Goal: Information Seeking & Learning: Learn about a topic

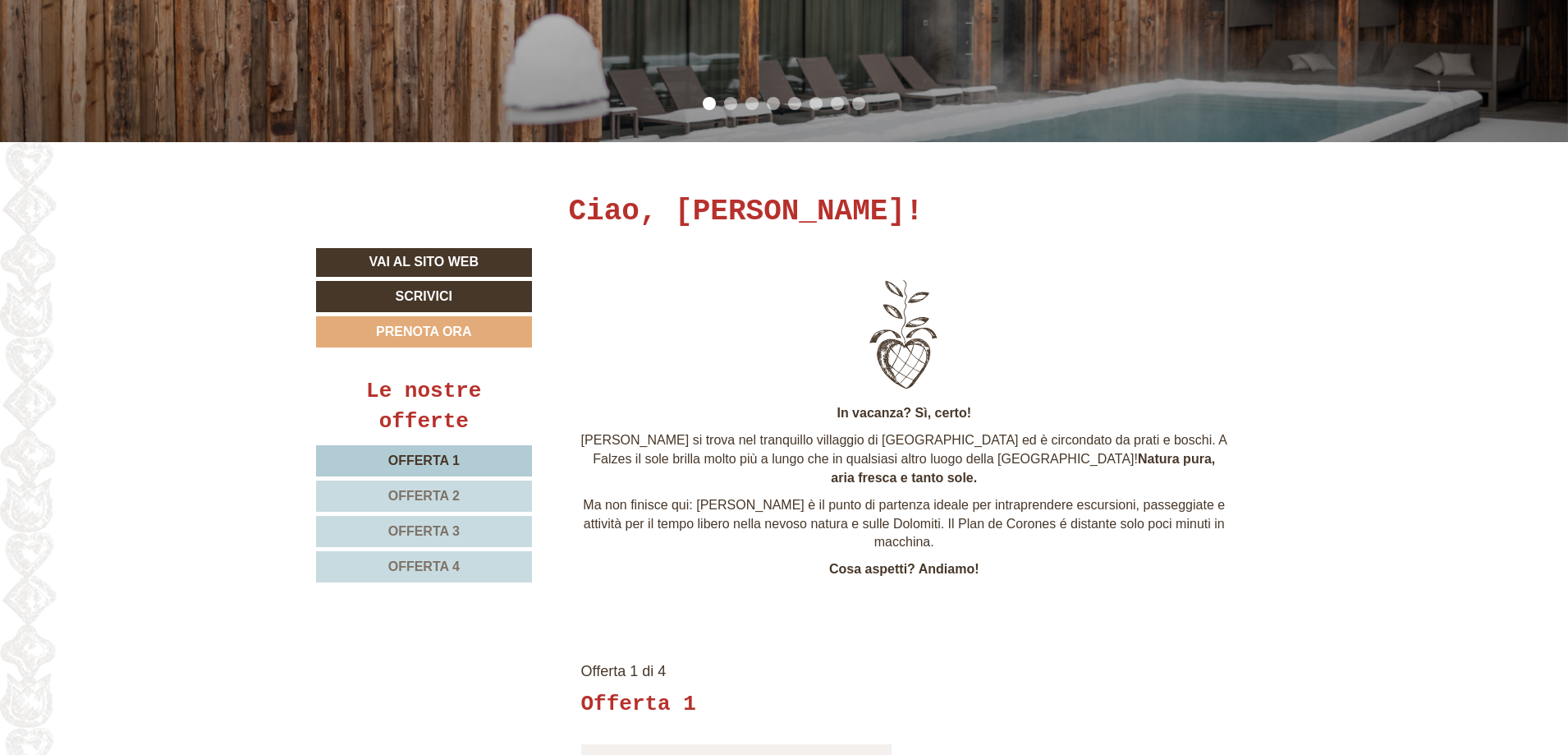
scroll to position [739, 0]
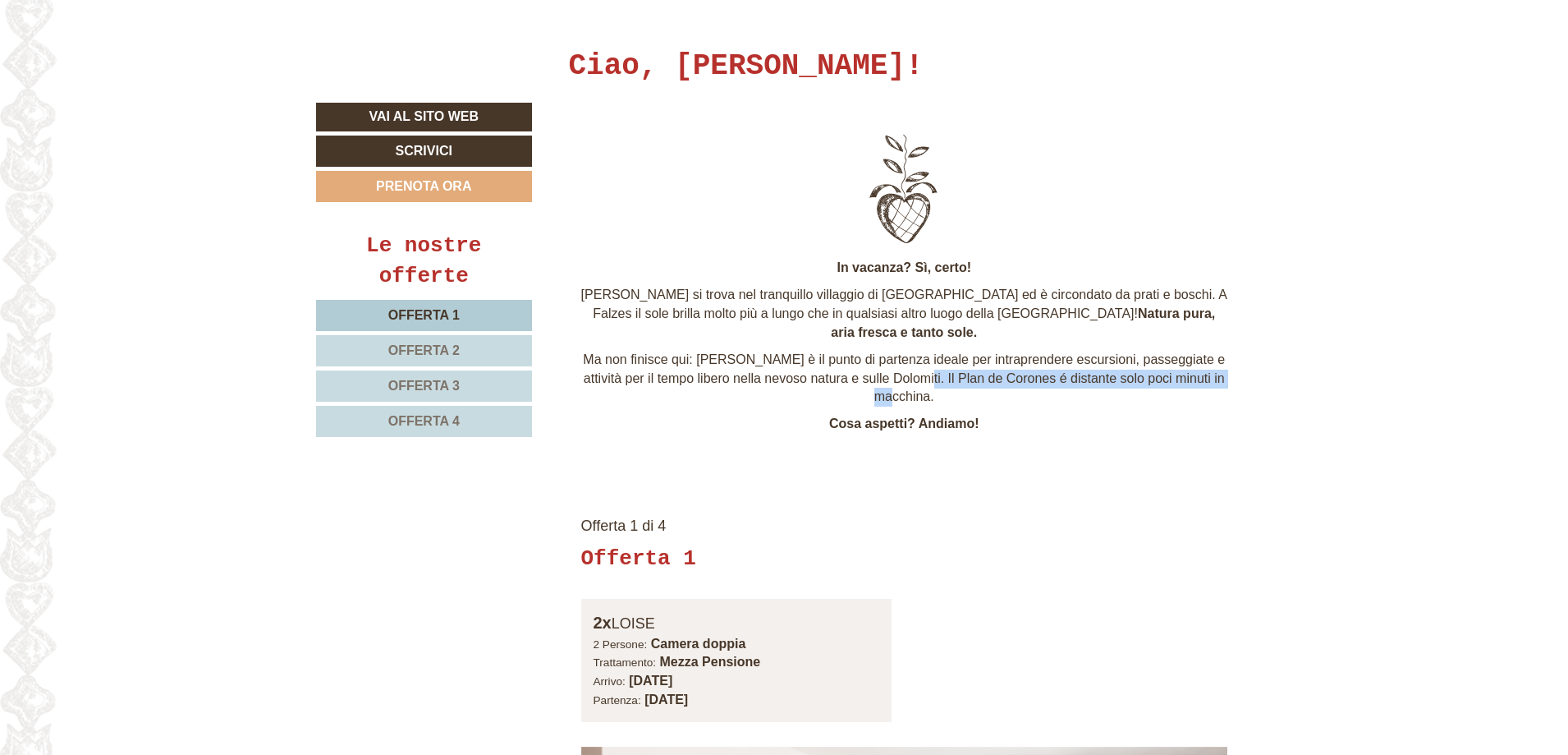
drag, startPoint x: 943, startPoint y: 360, endPoint x: 991, endPoint y: 373, distance: 49.7
click at [991, 373] on p "Ma non finisce qui: [PERSON_NAME] è il punto di partenza ideale per intraprende…" at bounding box center [904, 378] width 647 height 56
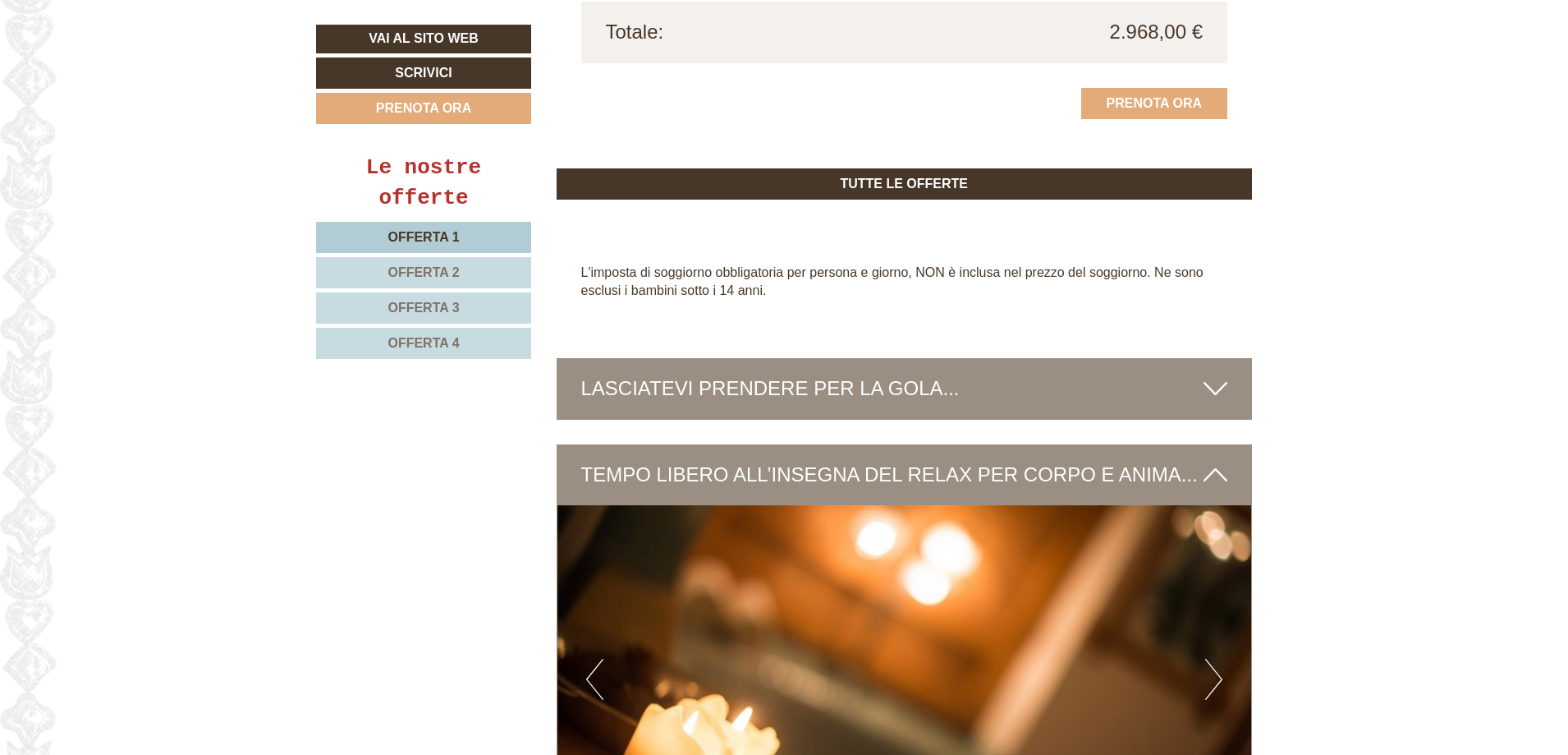
scroll to position [4681, 0]
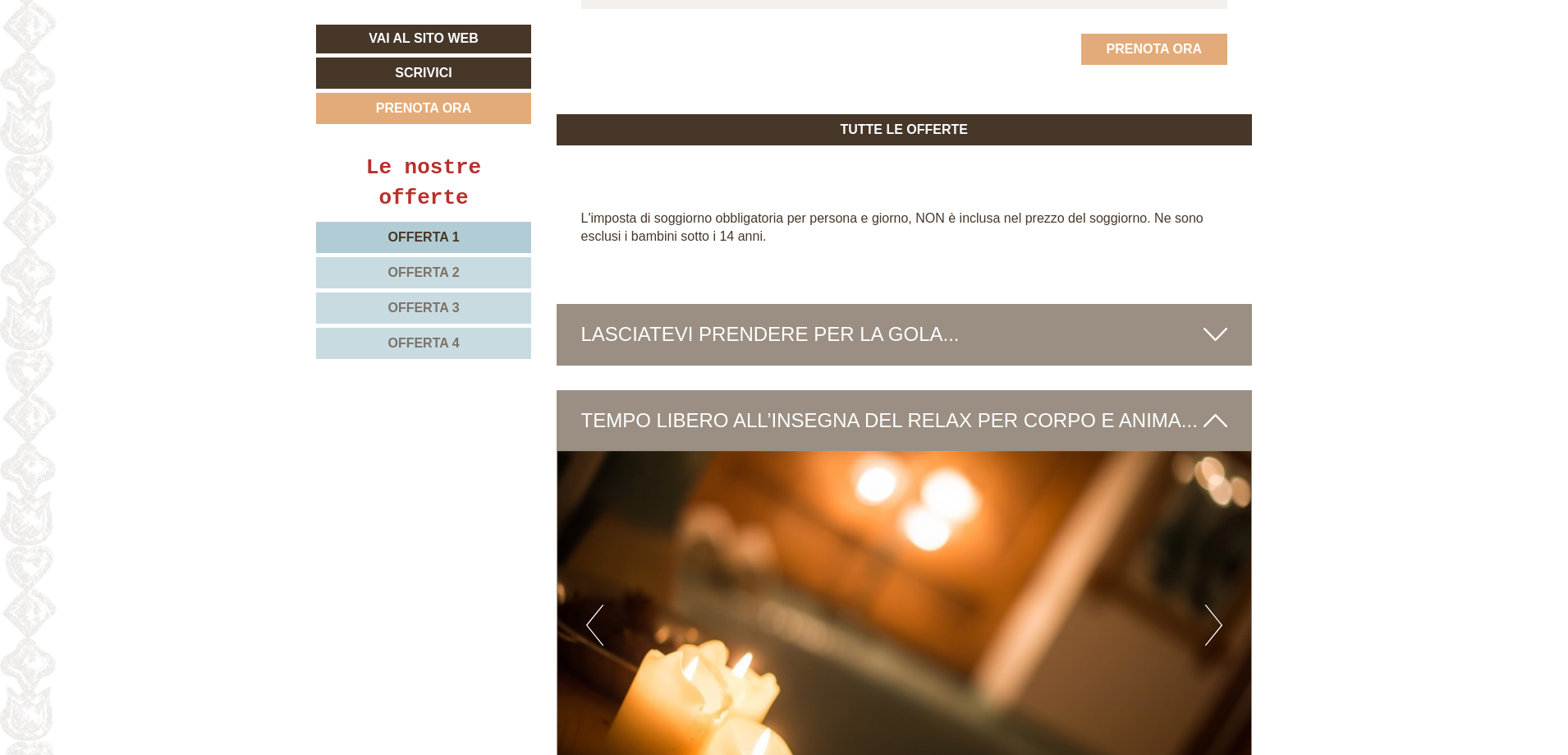
click at [709, 303] on div "LASCIATEVI PRENDERE PER LA GOLA..." at bounding box center [905, 334] width 696 height 61
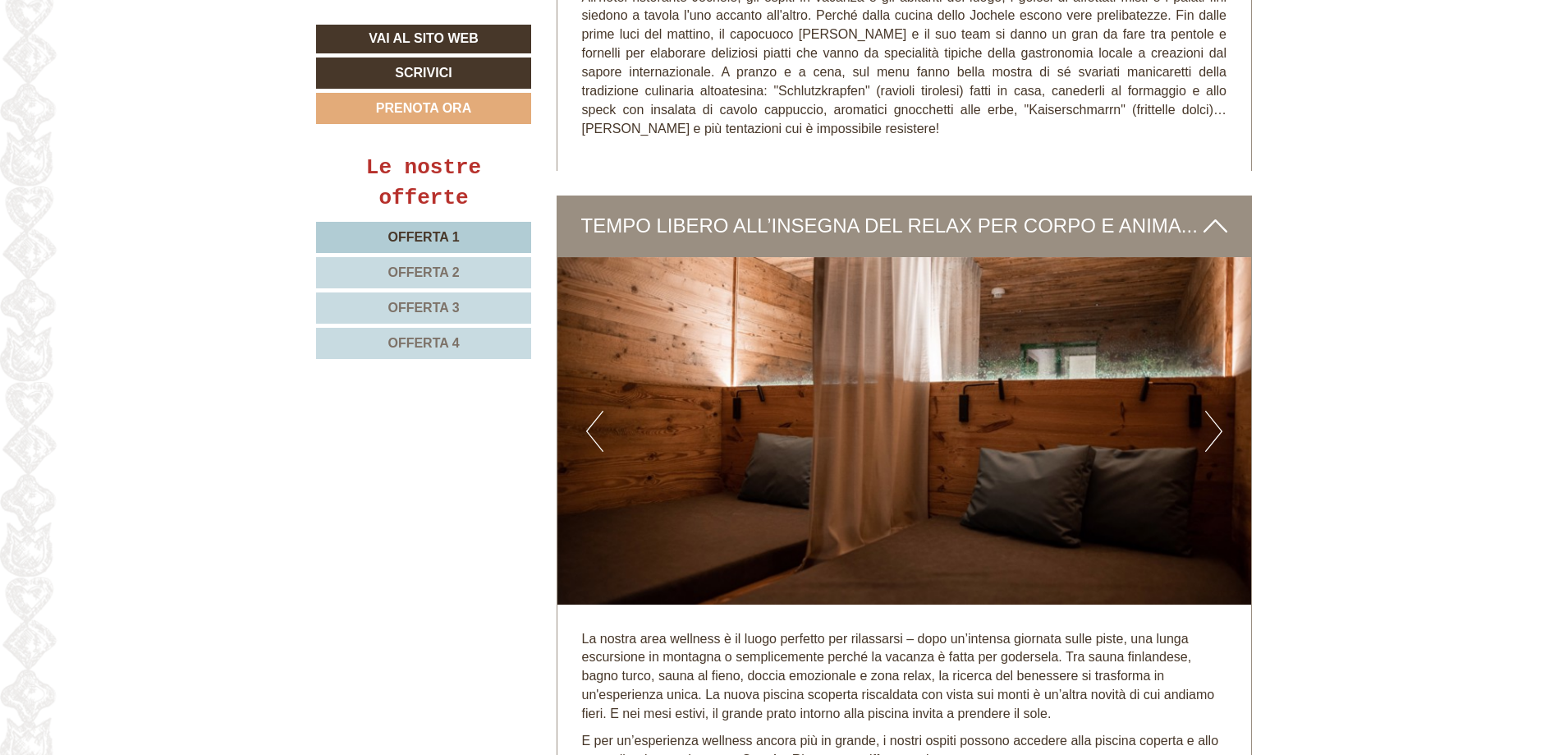
scroll to position [5502, 0]
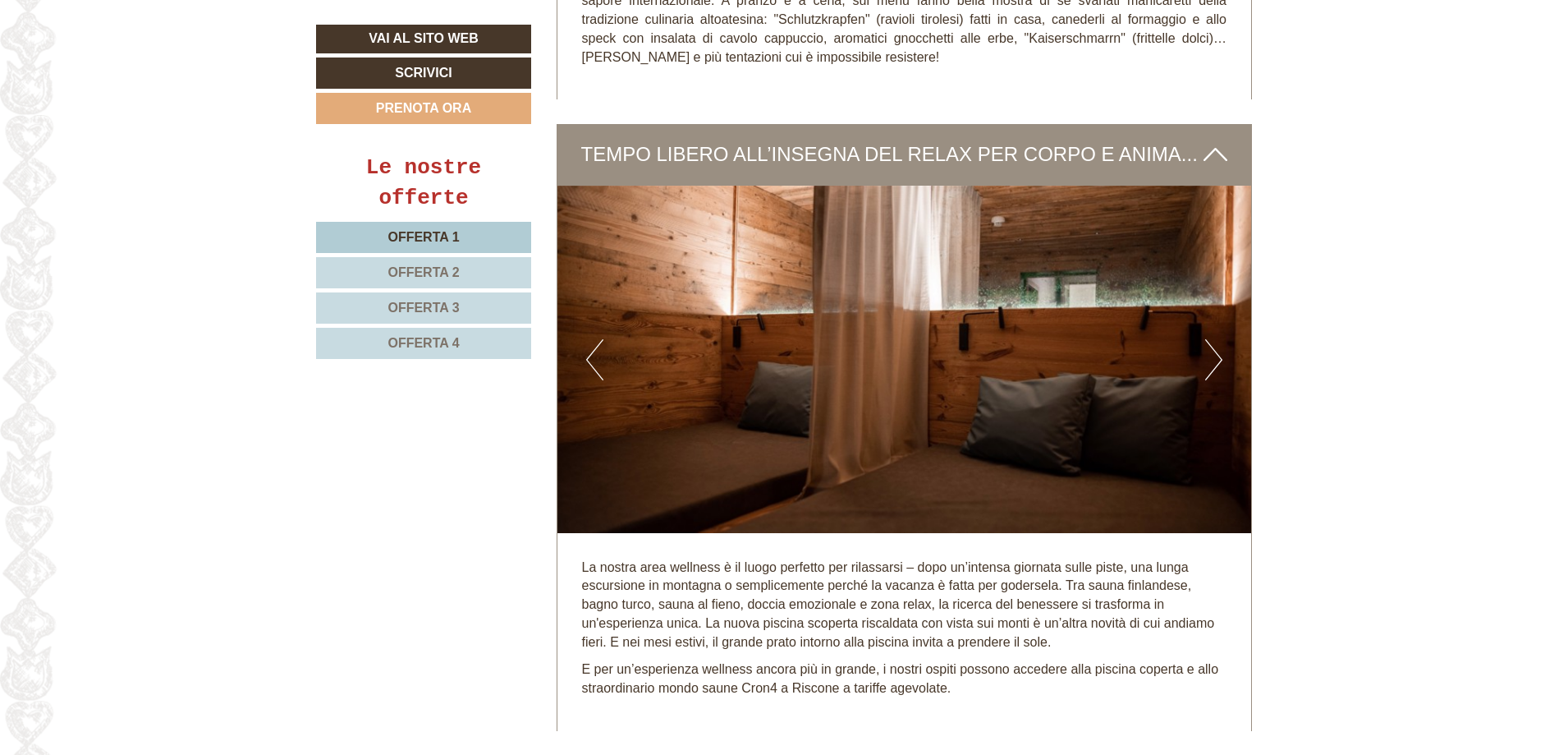
click at [1220, 339] on button "Next" at bounding box center [1214, 360] width 17 height 41
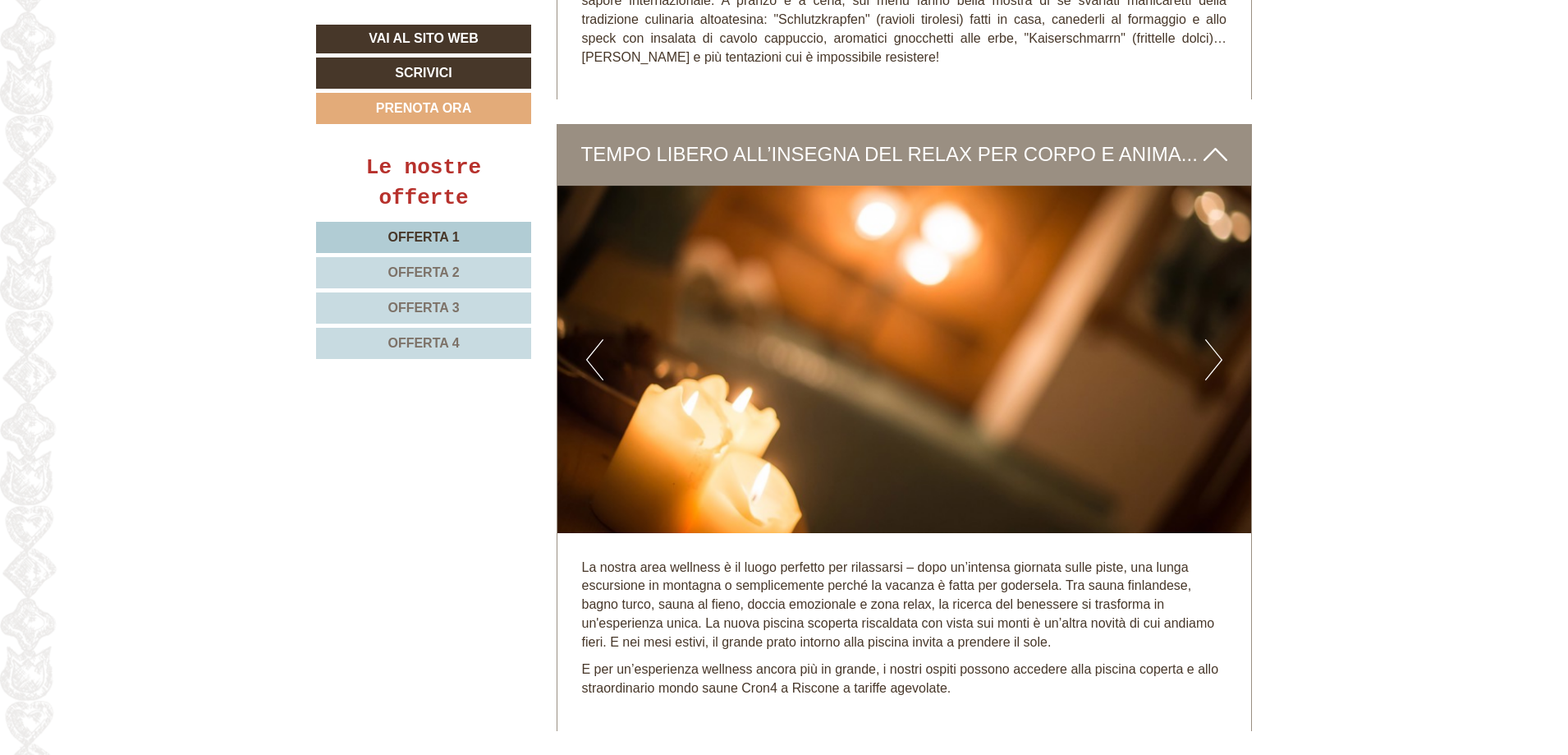
click at [1220, 339] on button "Next" at bounding box center [1214, 360] width 17 height 41
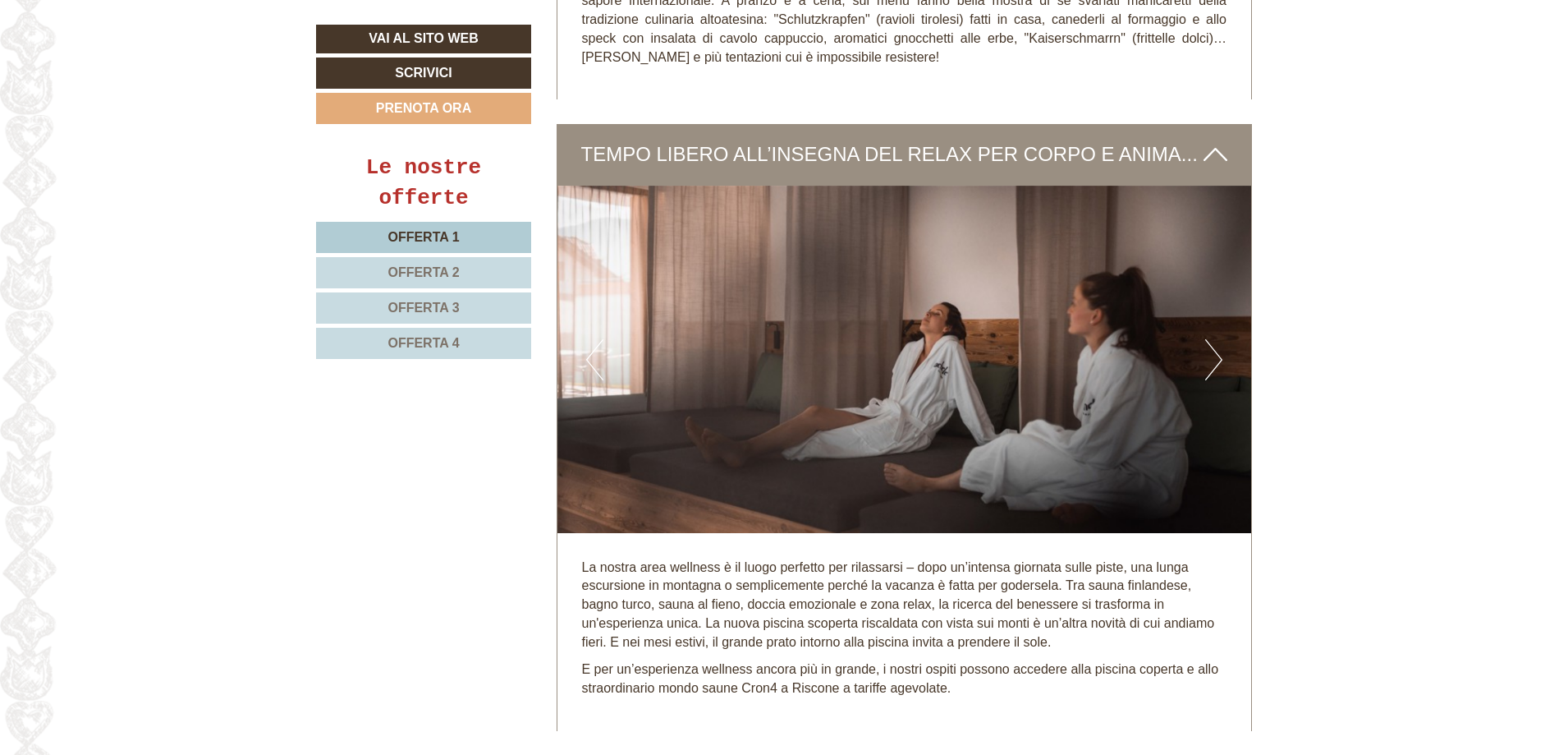
click at [1220, 339] on button "Next" at bounding box center [1214, 360] width 17 height 41
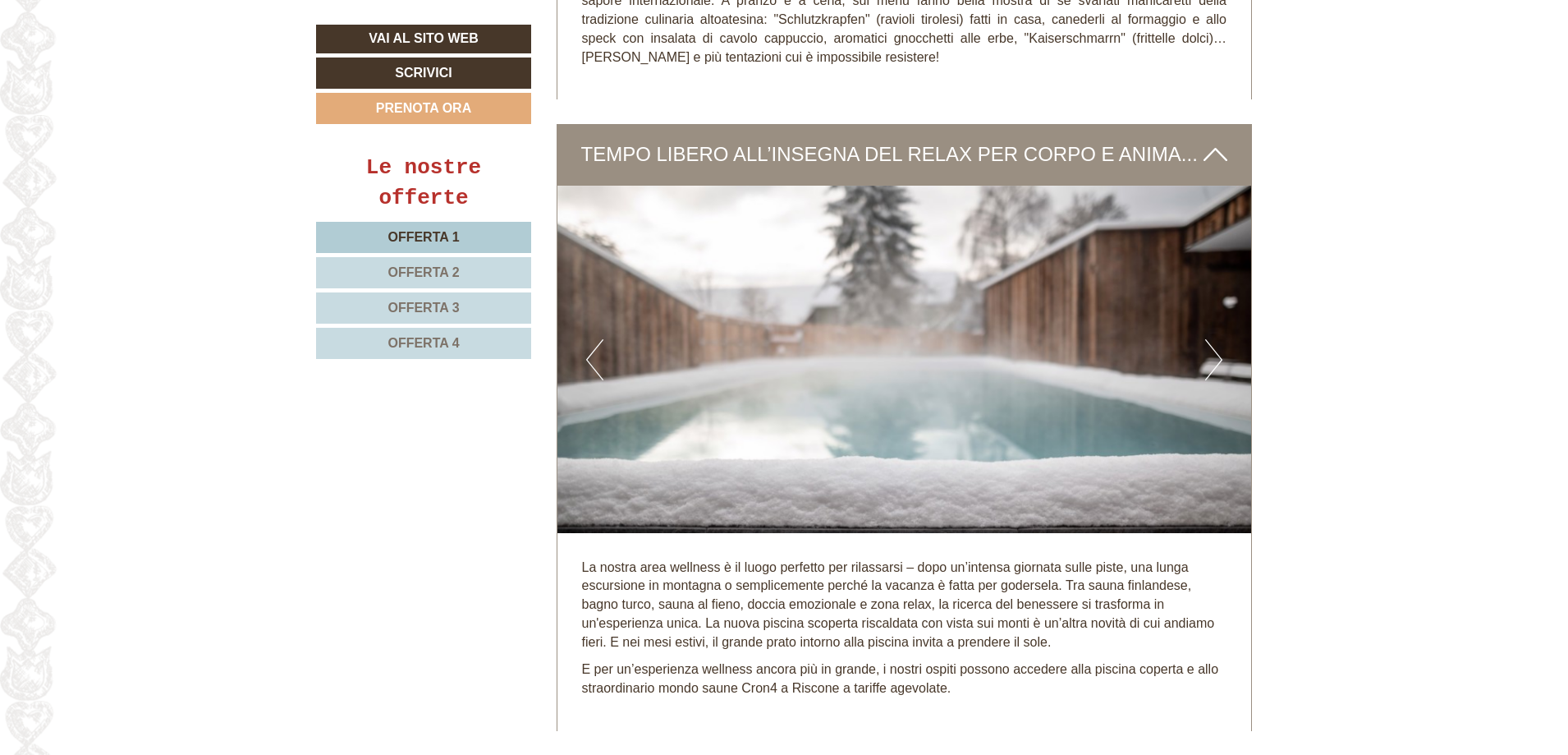
click at [1220, 339] on button "Next" at bounding box center [1214, 360] width 17 height 41
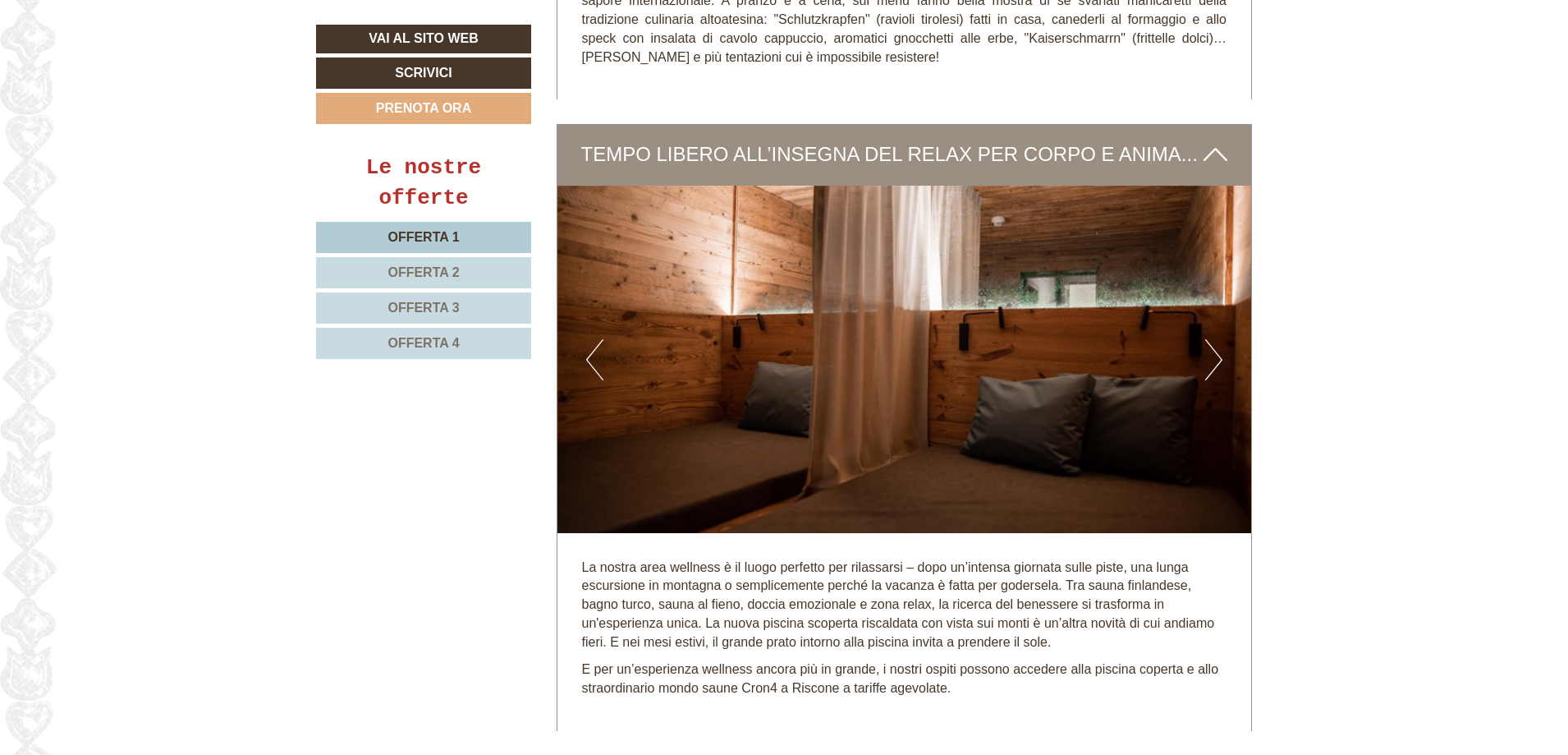
click at [1220, 339] on button "Next" at bounding box center [1214, 360] width 17 height 41
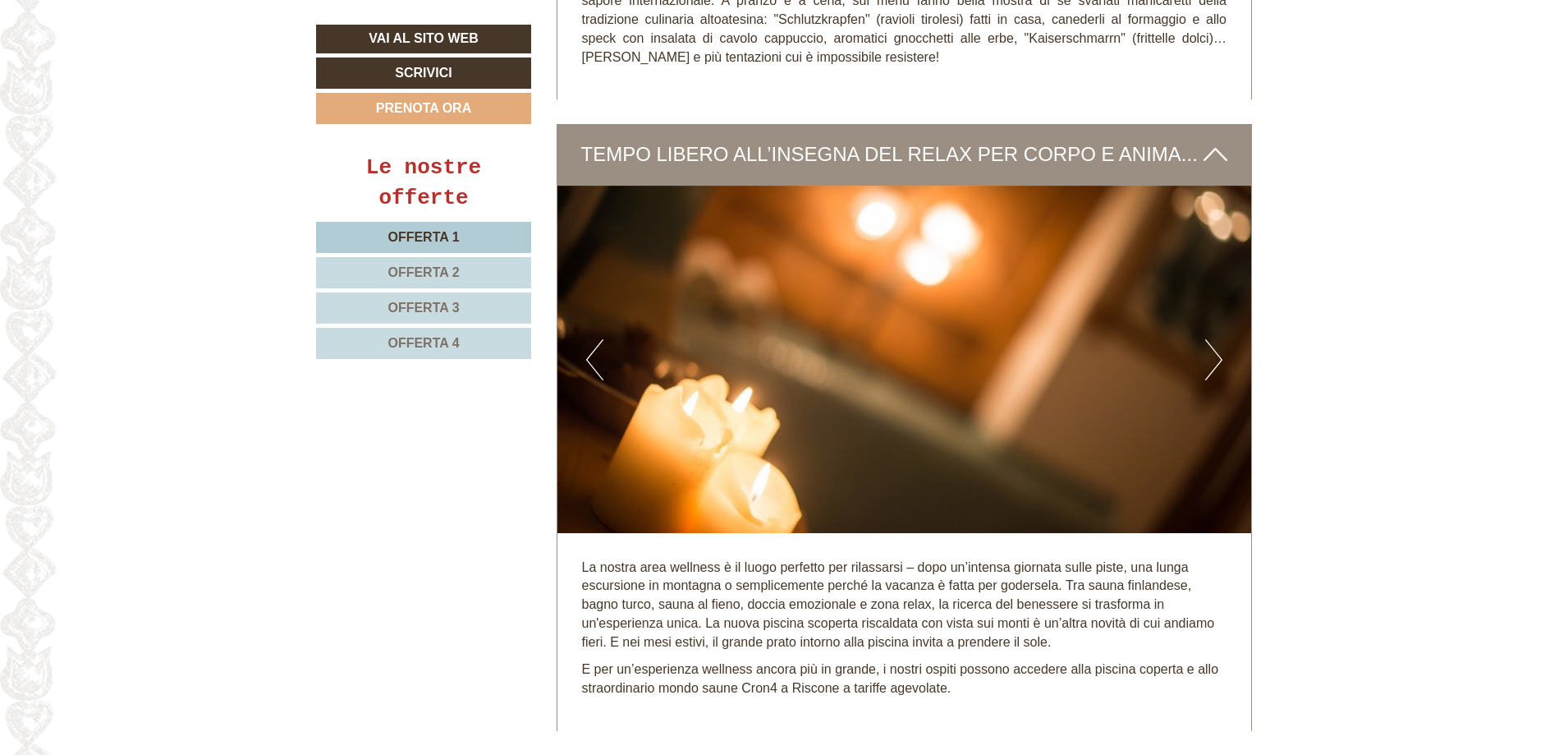
click at [1220, 339] on button "Next" at bounding box center [1214, 360] width 17 height 41
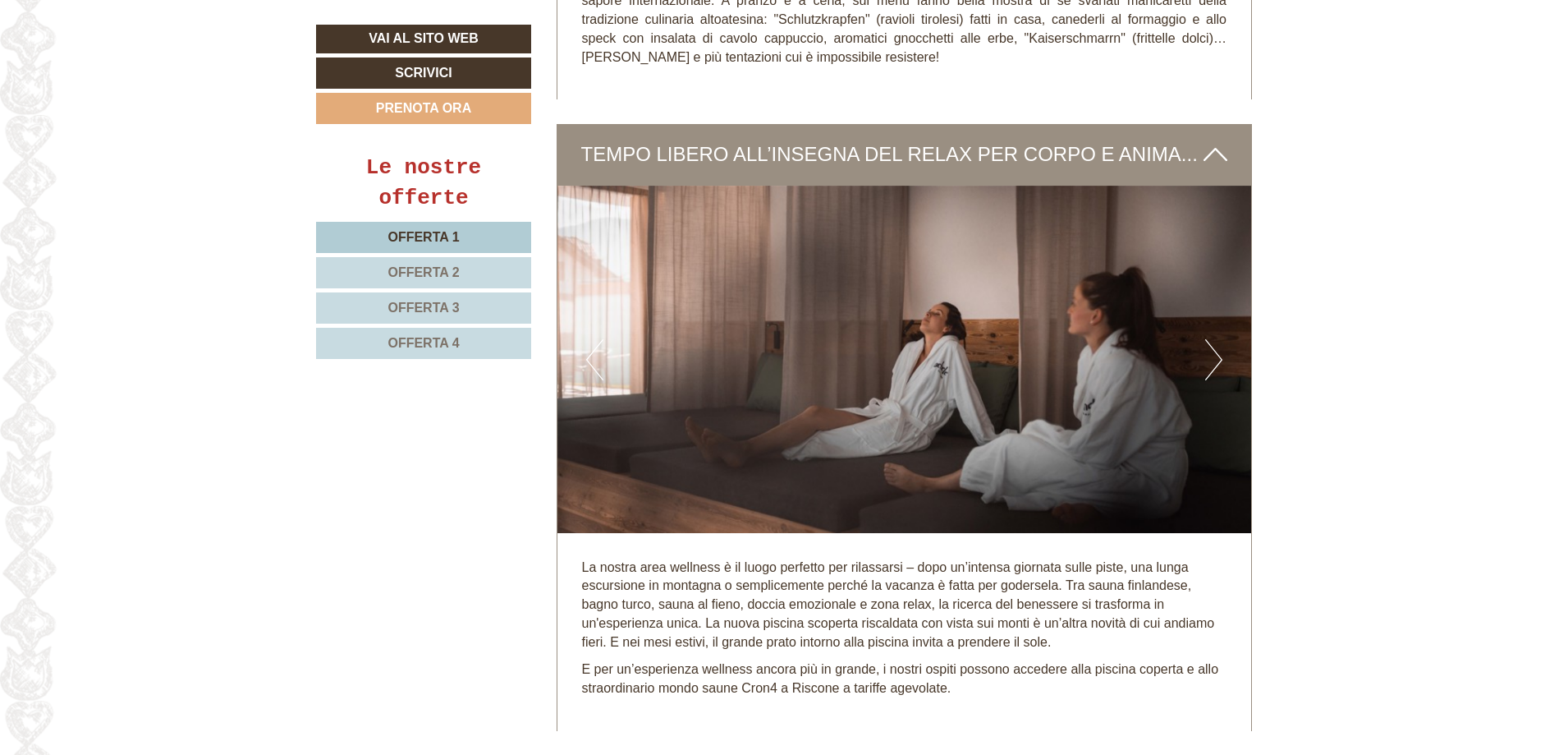
click at [1220, 339] on button "Next" at bounding box center [1214, 360] width 17 height 41
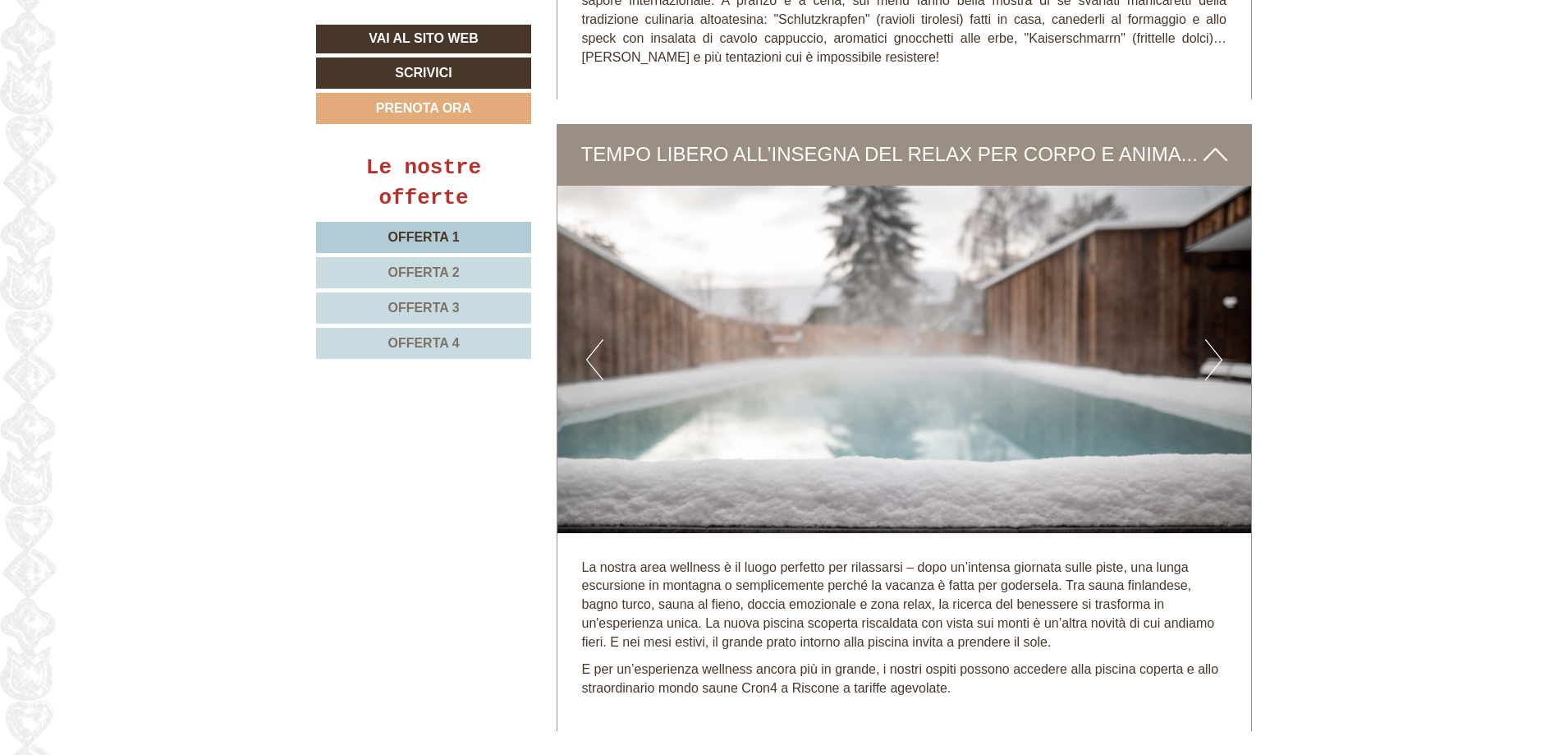
click at [1220, 339] on button "Next" at bounding box center [1214, 360] width 17 height 41
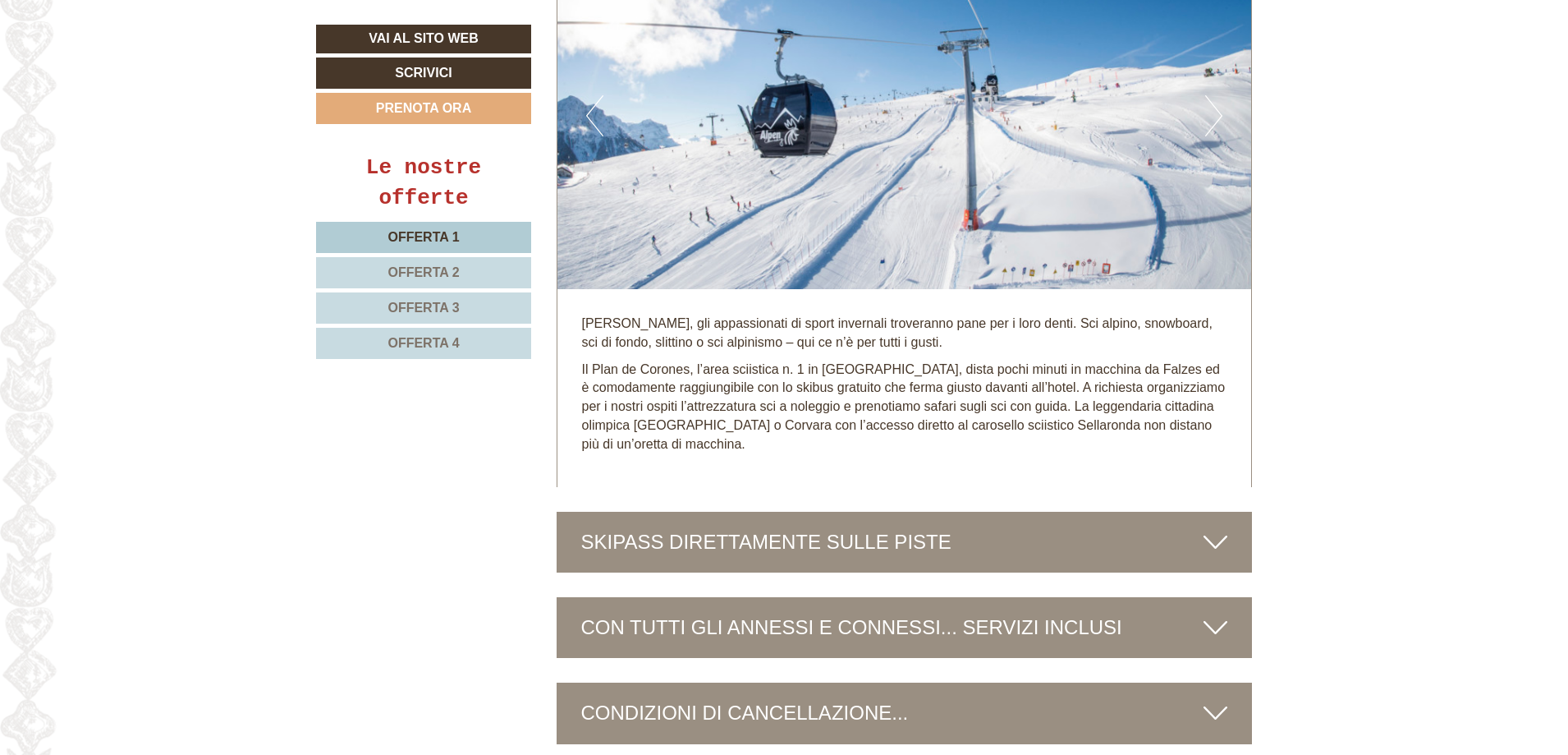
scroll to position [6405, 0]
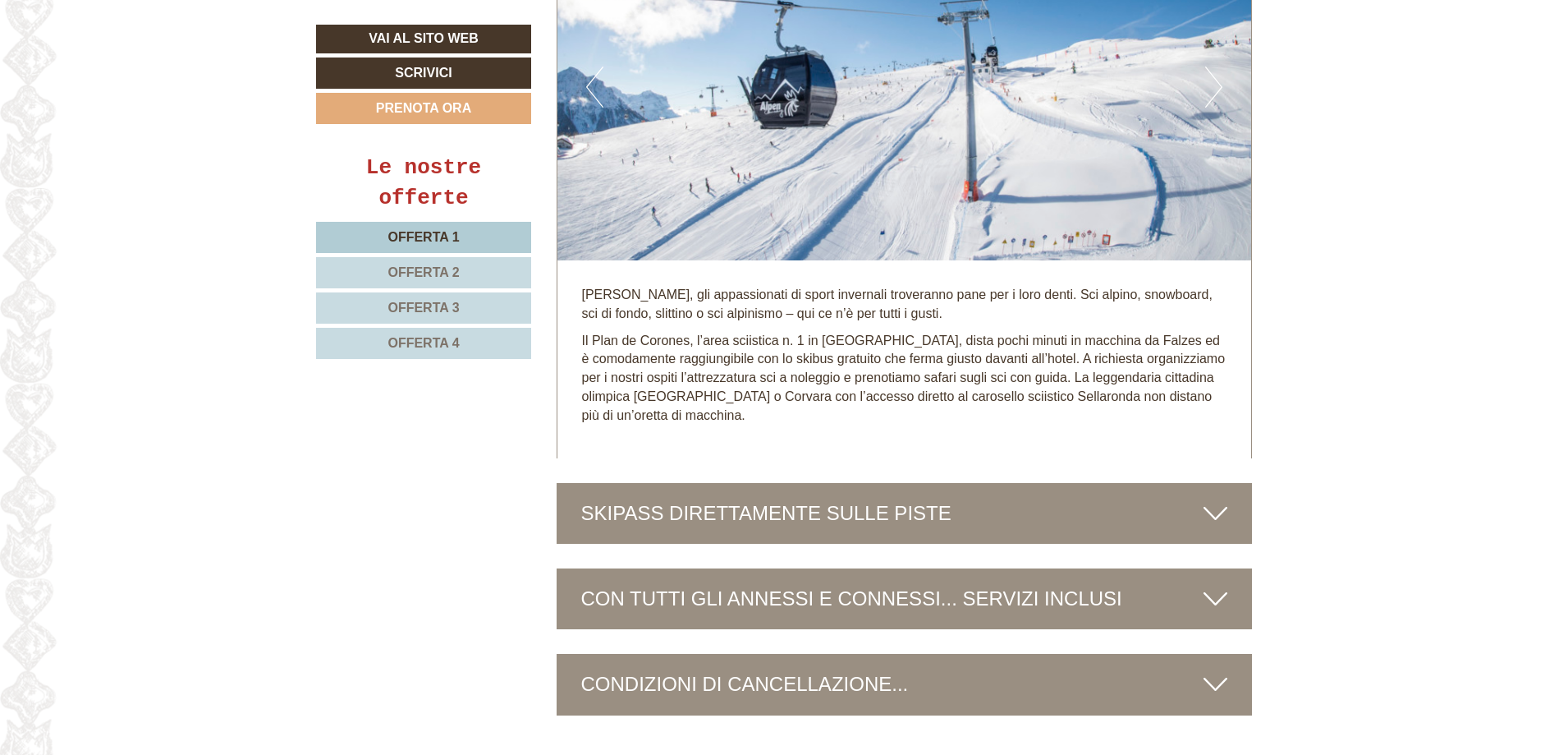
click at [784, 491] on div "SKIPASS DIRETTAMENTE SULLE PISTE" at bounding box center [905, 513] width 696 height 61
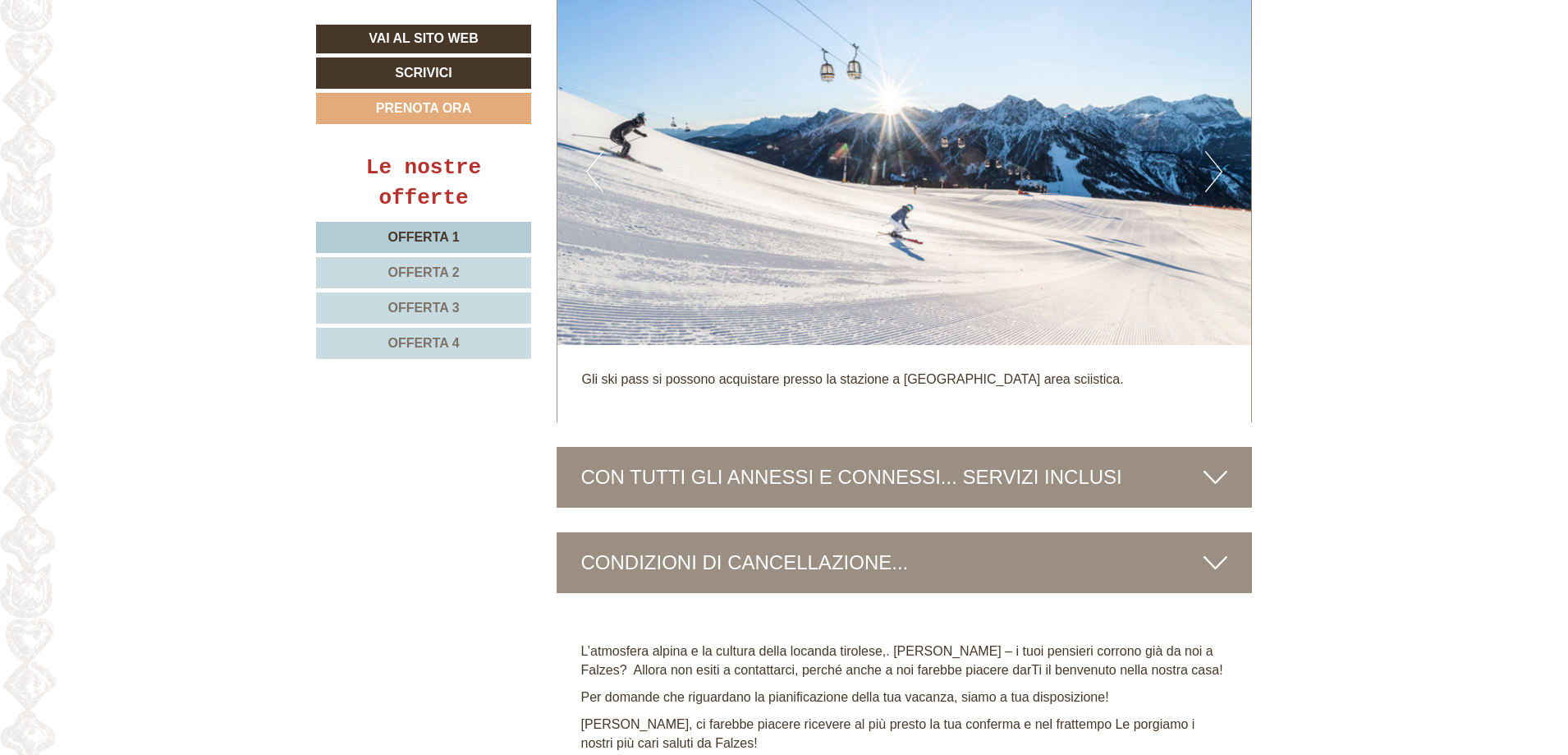
scroll to position [6980, 0]
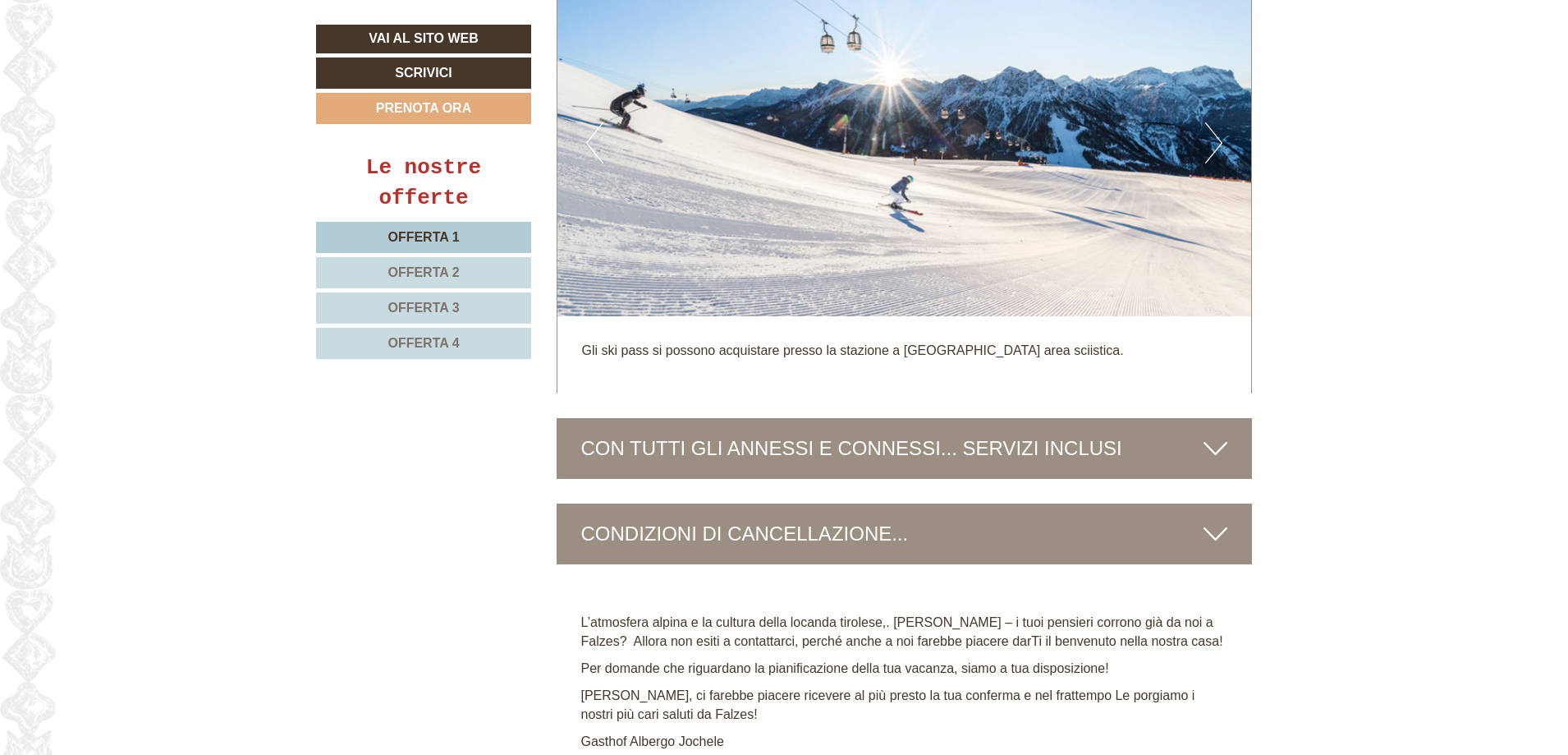
click at [807, 447] on div "CON TUTTI GLI ANNESSI E CONNESSI... SERVIZI INCLUSI" at bounding box center [905, 448] width 696 height 61
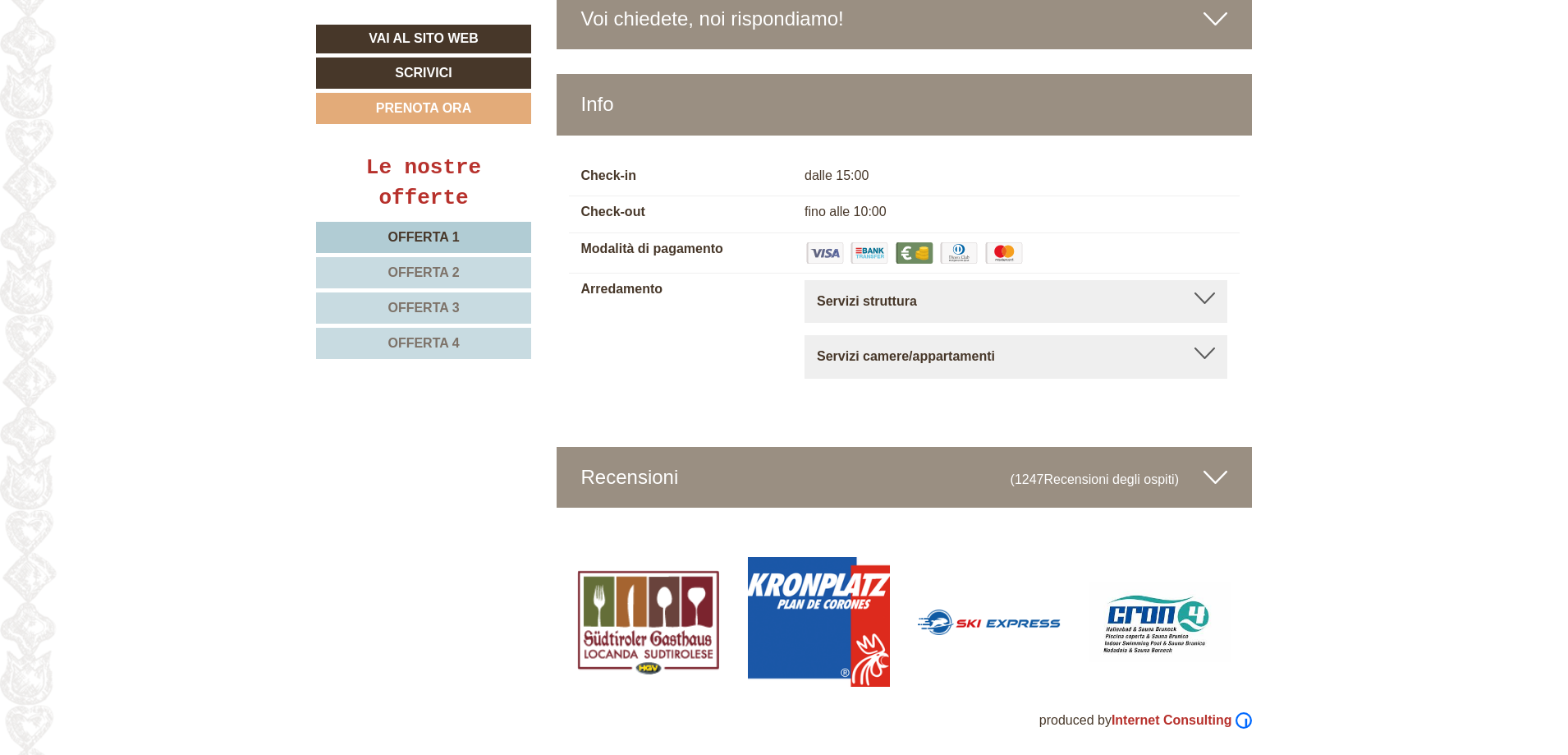
scroll to position [8641, 0]
click at [800, 468] on div "Recensioni (1247 Recensioni degli ospiti )" at bounding box center [905, 477] width 696 height 61
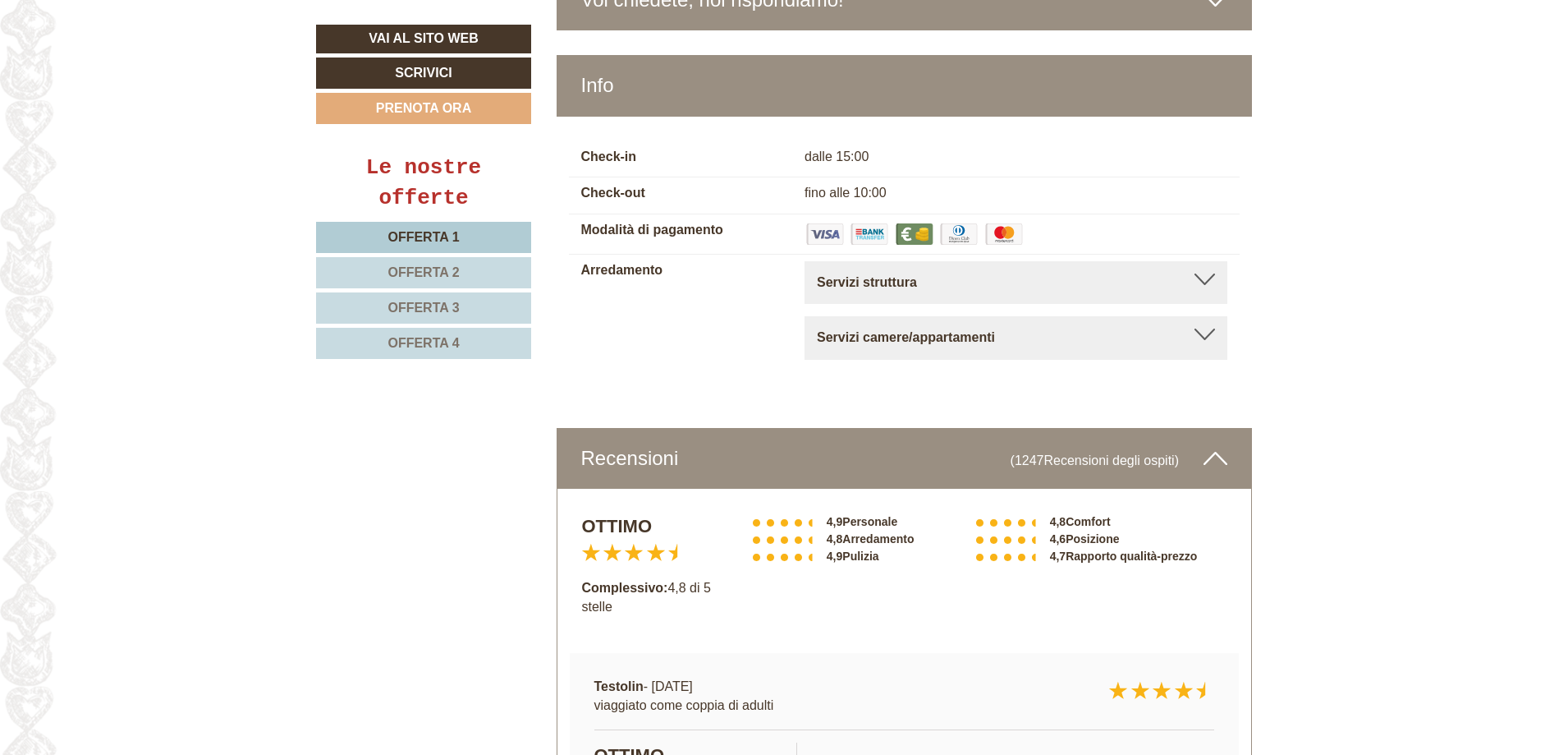
click at [1218, 299] on div "Servizi struttura [GEOGRAPHIC_DATA], Sala relax comune, [GEOGRAPHIC_DATA], [GEO…" at bounding box center [1016, 283] width 423 height 44
click at [1207, 285] on div at bounding box center [1205, 278] width 21 height 12
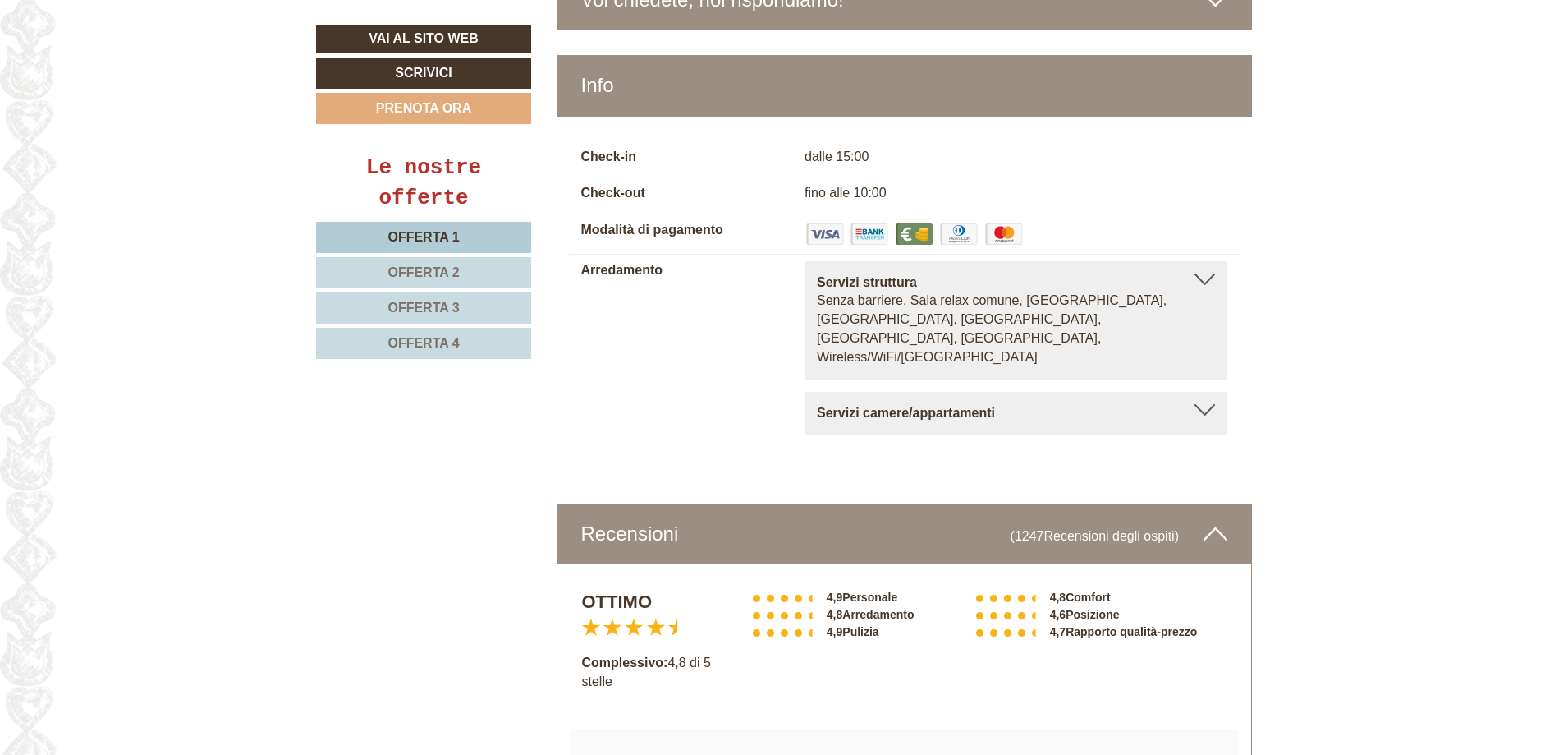
click at [1206, 404] on div at bounding box center [1205, 410] width 21 height 12
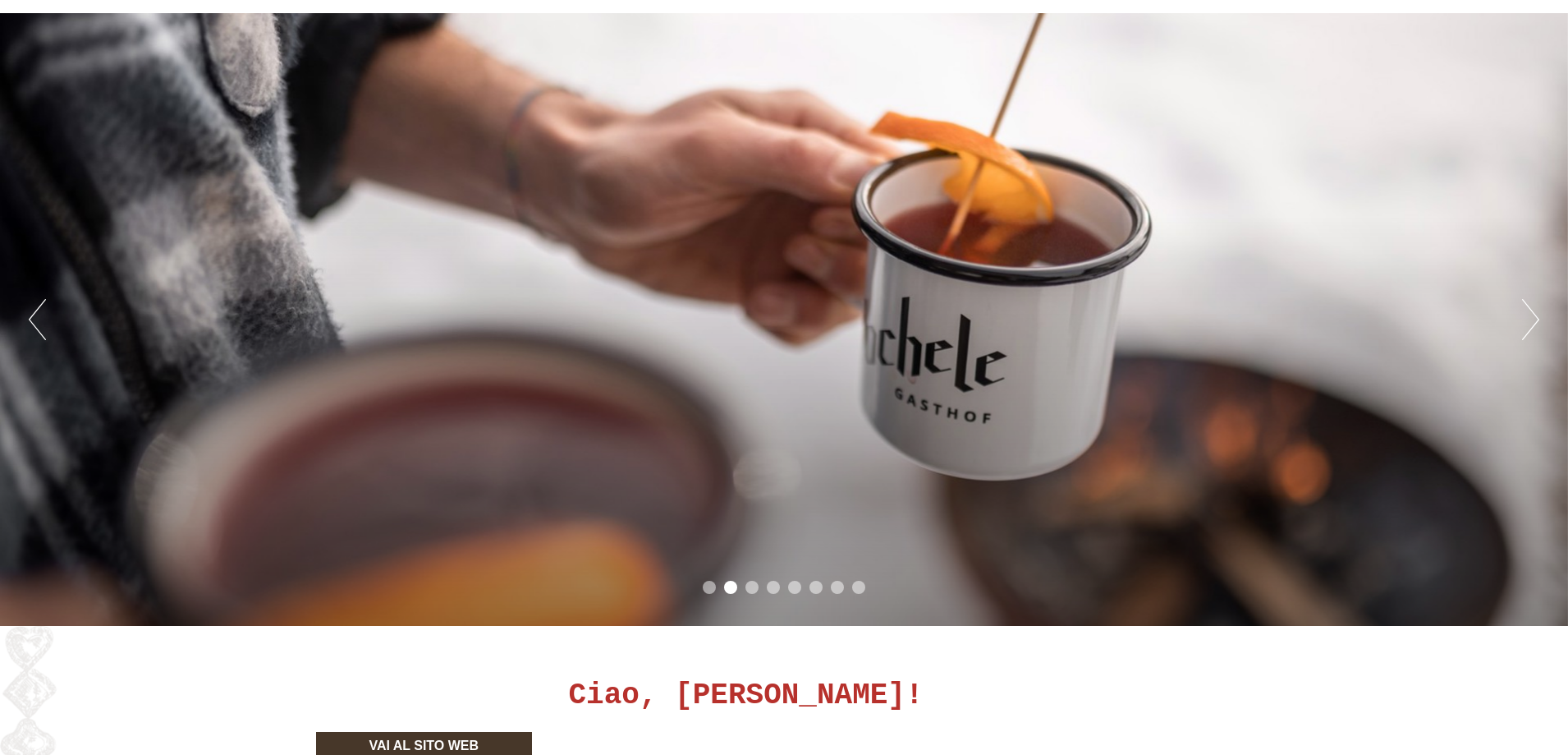
scroll to position [0, 0]
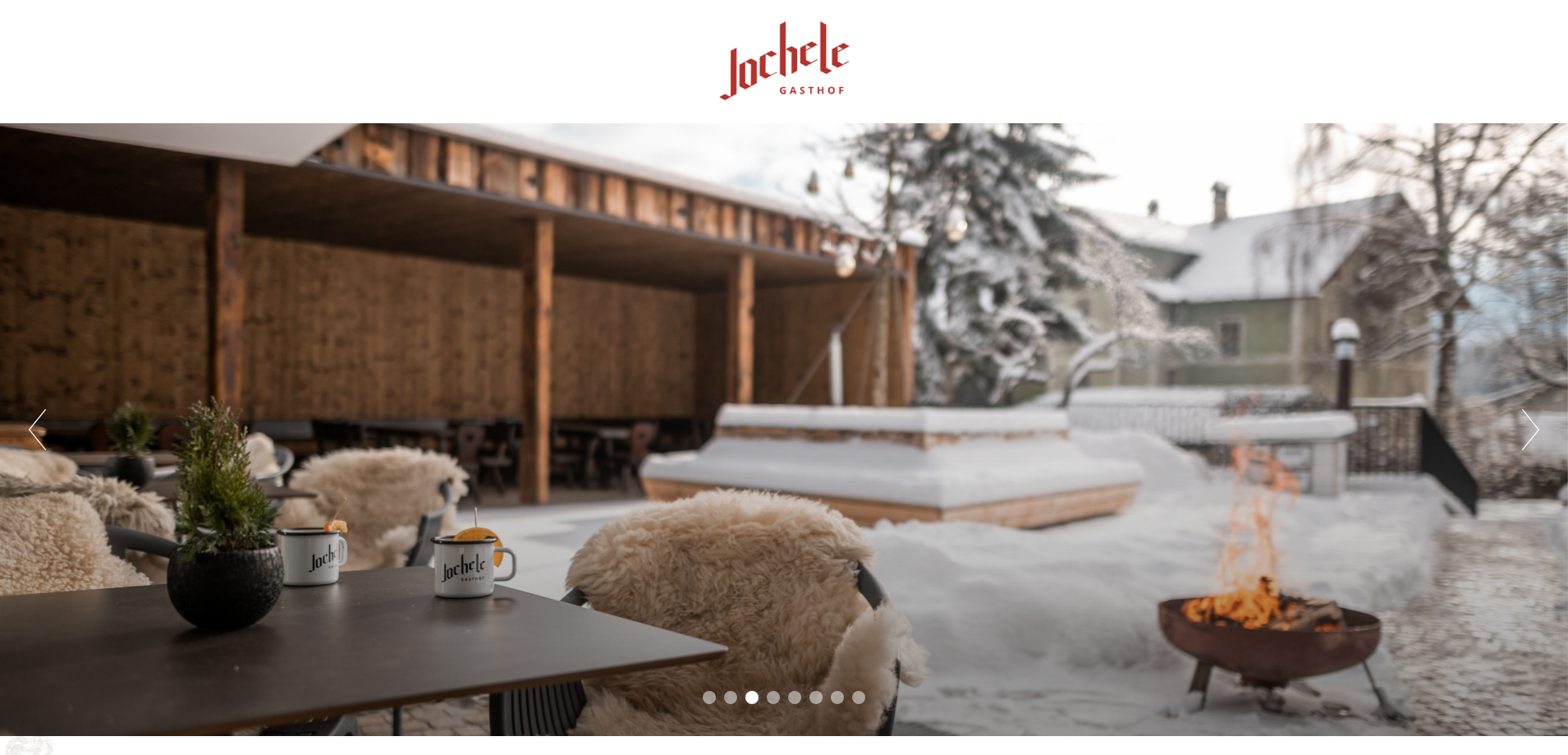
click at [773, 53] on div at bounding box center [784, 62] width 920 height 107
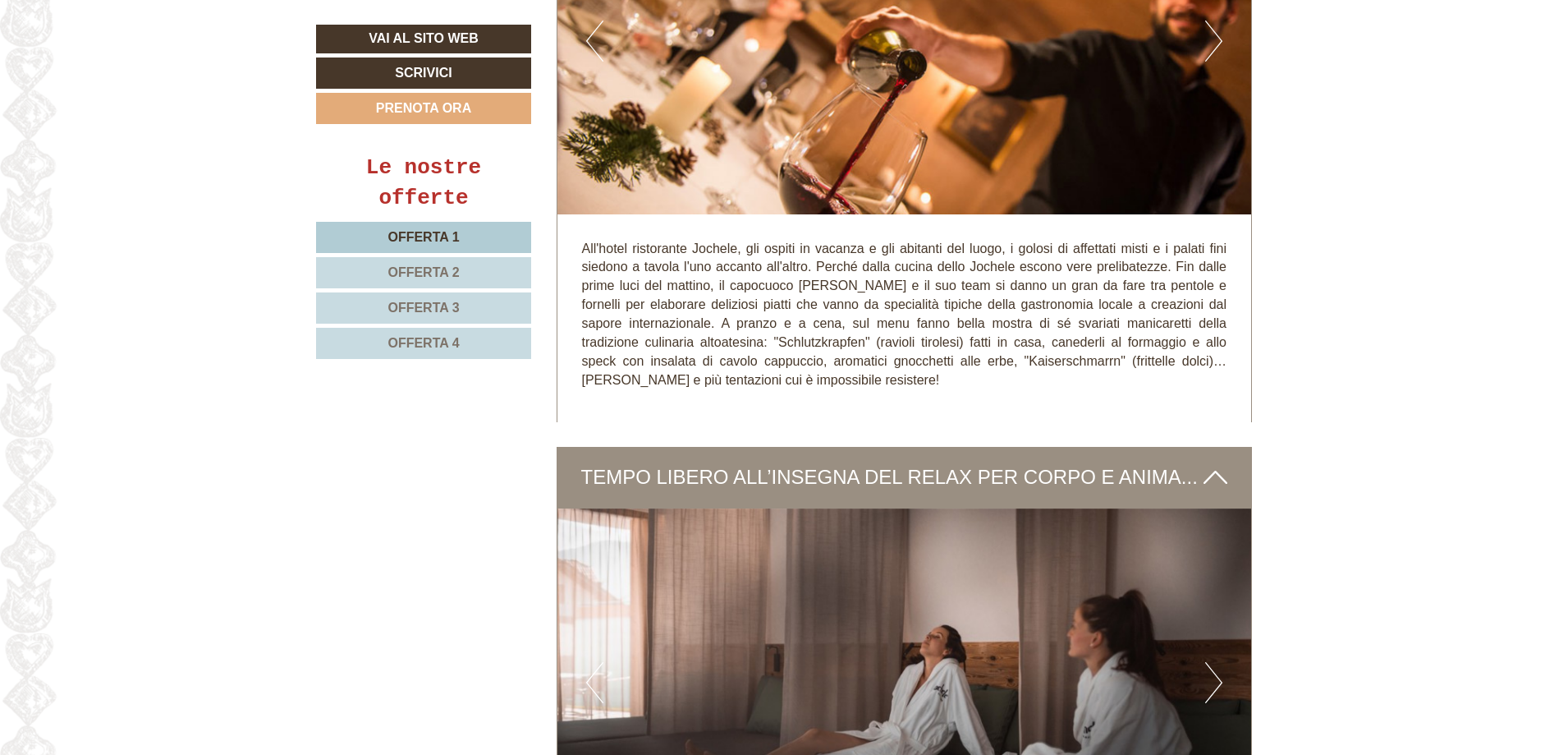
scroll to position [5173, 0]
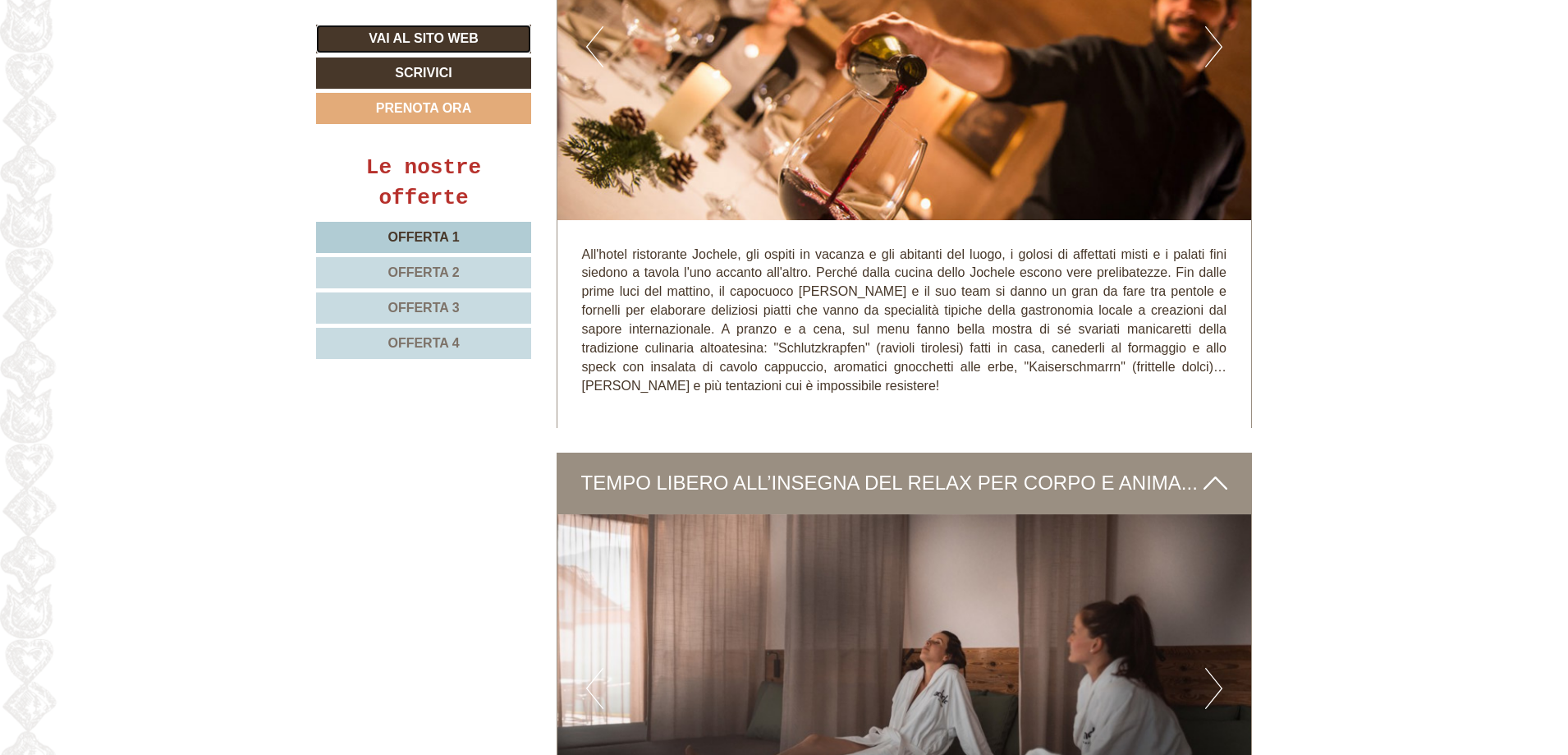
click at [399, 39] on link "Vai al sito web" at bounding box center [423, 39] width 215 height 29
